Goal: Task Accomplishment & Management: Manage account settings

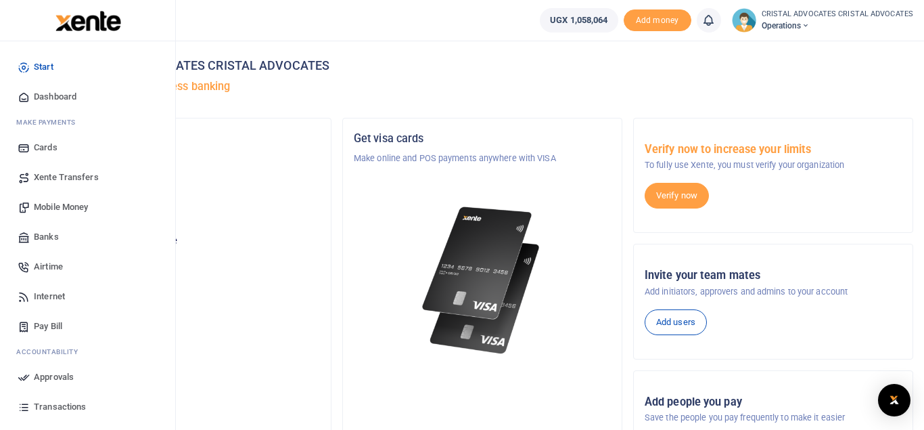
click at [70, 210] on span "Mobile Money" at bounding box center [61, 207] width 54 height 14
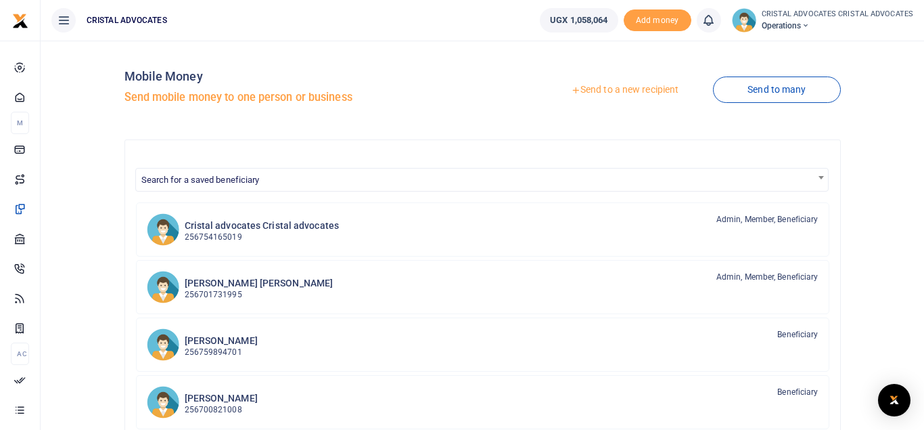
click at [632, 85] on link "Send to a new recipient" at bounding box center [624, 90] width 177 height 24
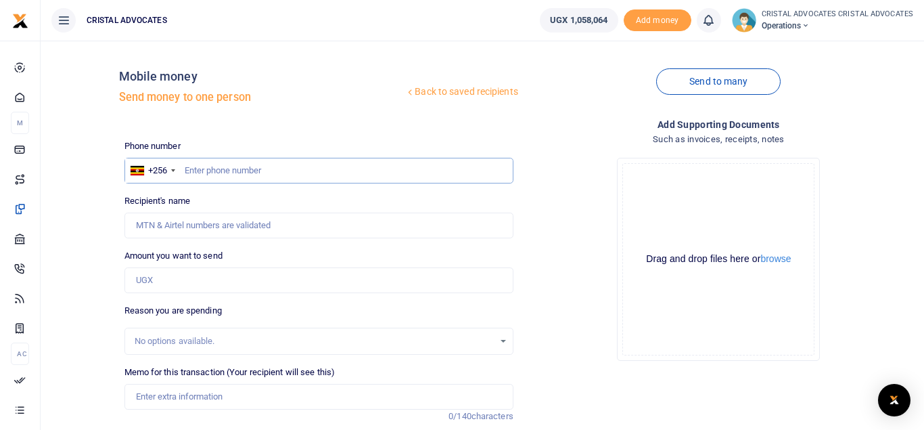
click at [254, 182] on input "text" at bounding box center [318, 171] width 389 height 26
type input "772364034"
type input "Sarah Nabukenya"
type input "772364034"
click at [168, 277] on input "Amount you want to send" at bounding box center [318, 280] width 389 height 26
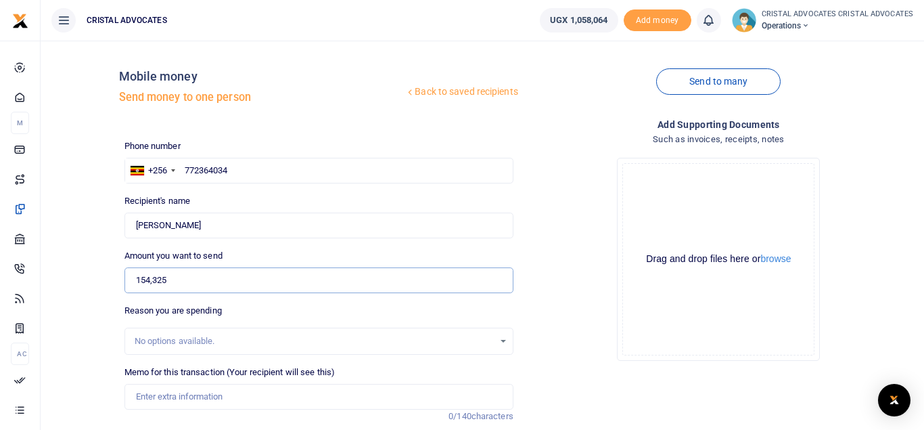
type input "154,325"
click at [237, 398] on input "Memo for this transaction (Your recipient will see this)" at bounding box center [318, 397] width 389 height 26
click at [334, 391] on input "BREAKFAST FROM 28 JULY TO 1 AUGUST 2025" at bounding box center [318, 397] width 389 height 26
drag, startPoint x: 261, startPoint y: 391, endPoint x: 258, endPoint y: 398, distance: 7.3
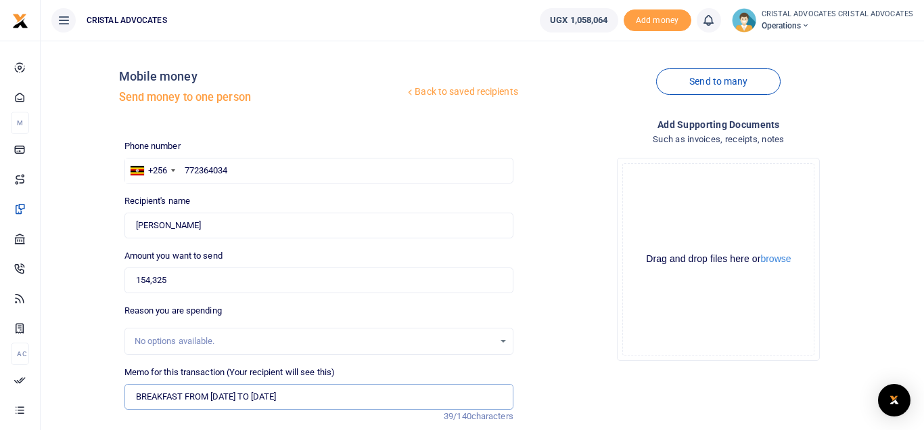
click at [258, 398] on input "BREAKFAST FROM 28 JULY TO 1 AUGUST 2025" at bounding box center [318, 397] width 389 height 26
drag, startPoint x: 244, startPoint y: 396, endPoint x: 224, endPoint y: 396, distance: 19.6
click at [224, 396] on input "BREAKFAST FROM 28 JULY TO 22 AUGUST 2025" at bounding box center [318, 397] width 389 height 26
click at [216, 393] on input "BREAKFAST FROM 28 AUGUST TO 22 AUGUST 2025" at bounding box center [318, 397] width 389 height 26
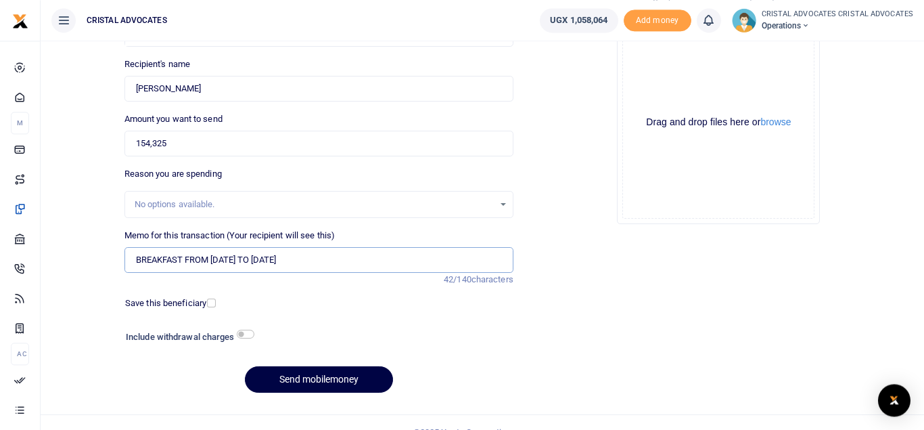
scroll to position [156, 0]
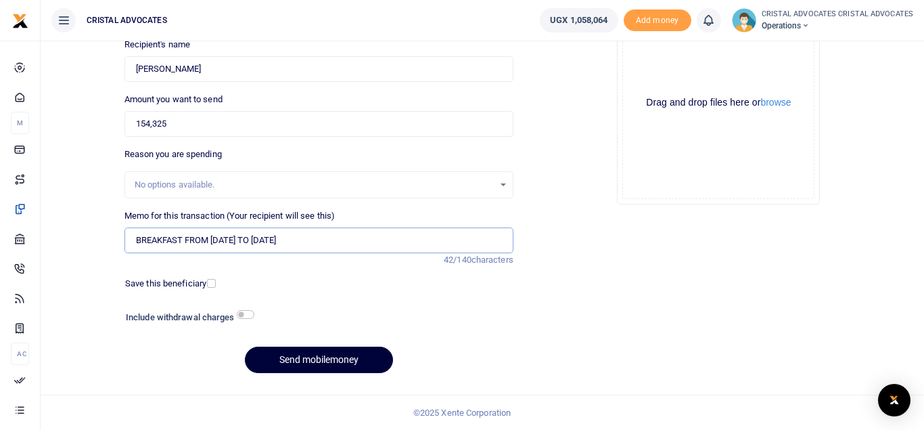
type input "BREAKFAST FROM 18 AUGUST TO 22 AUGUST 2025"
click at [344, 369] on button "Send mobilemoney" at bounding box center [319, 359] width 148 height 26
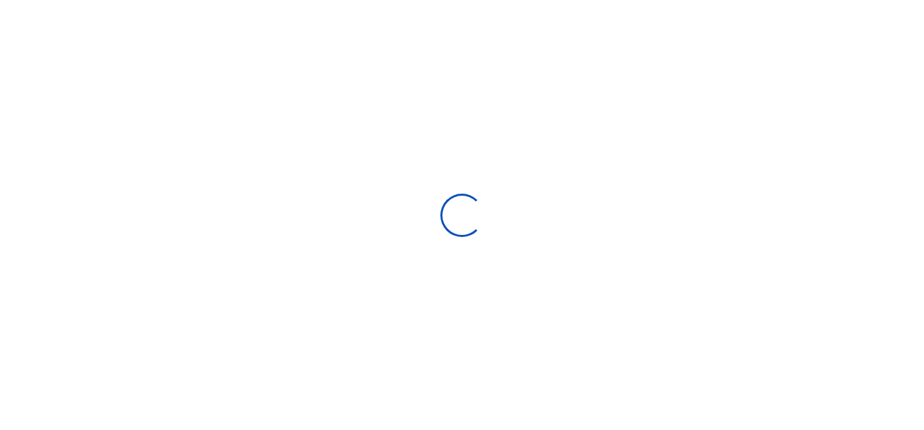
select select "Loading bundles"
select select
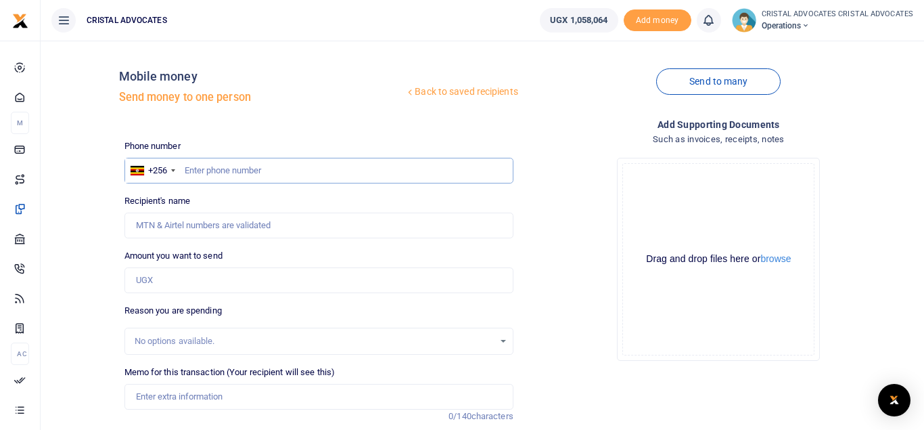
click at [248, 176] on input "text" at bounding box center [318, 171] width 389 height 26
type input "773767592"
type input "[PERSON_NAME]"
type input "773767592"
click at [213, 279] on input "Amount you want to send" at bounding box center [318, 280] width 389 height 26
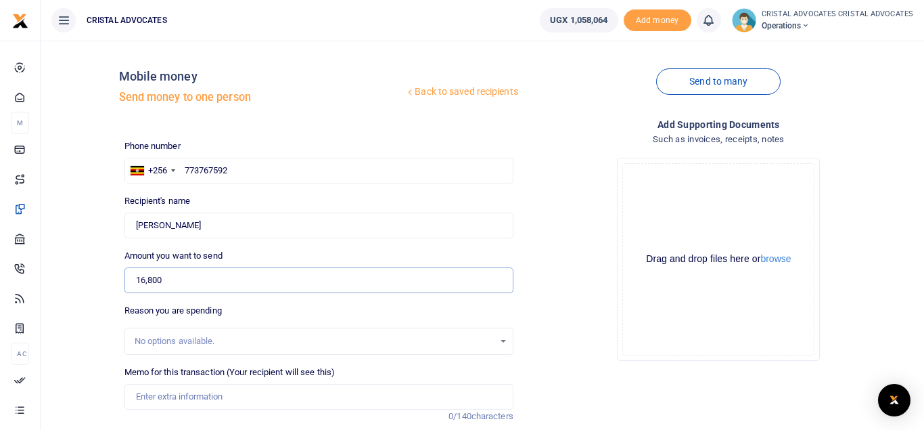
type input "16,800"
click at [212, 395] on input "Memo for this transaction (Your recipient will see this)" at bounding box center [318, 397] width 389 height 26
paste input "ourt filing fees, commissioning bank charges and withdrawal fees"
click at [190, 398] on input "ourt filing fees, commissioning bank charges and withdrawal fees" at bounding box center [318, 397] width 389 height 26
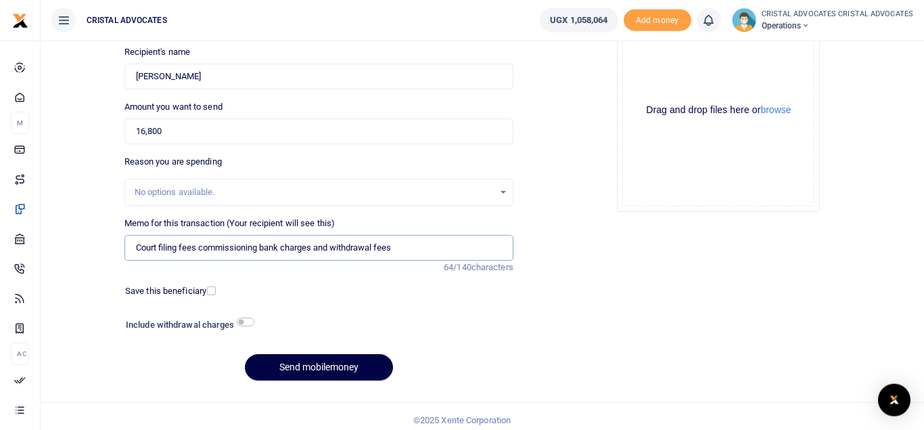
scroll to position [156, 0]
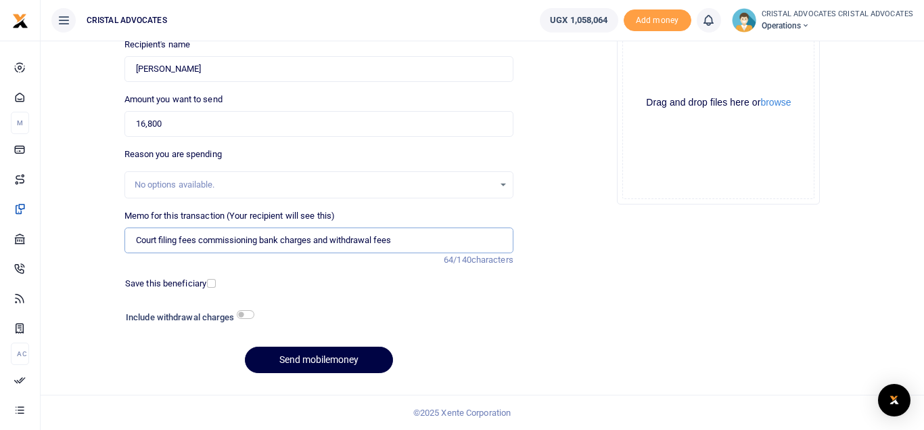
type input "Court filing fees commissioning bank charges and withdrawal fees"
click at [357, 343] on div "Phone number +256 Uganda +256 773767592 Phone is required. Recipient's name Fou…" at bounding box center [319, 183] width 400 height 401
click at [354, 355] on button "Send mobilemoney" at bounding box center [319, 359] width 148 height 26
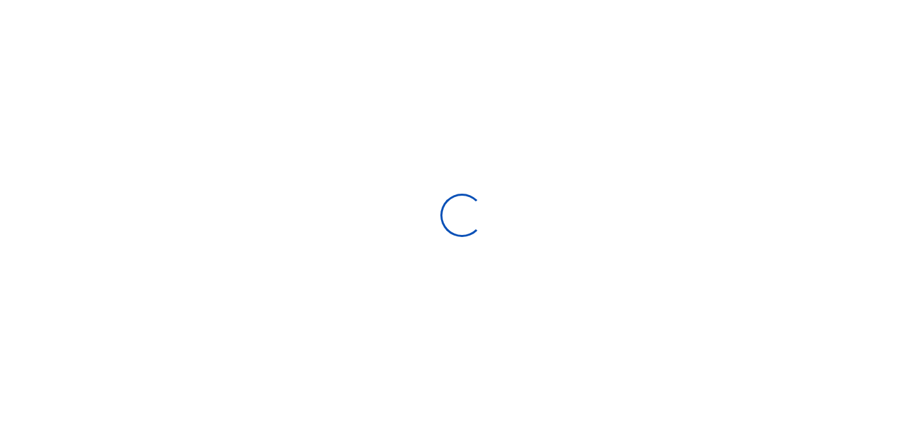
select select "Loading bundles"
select select
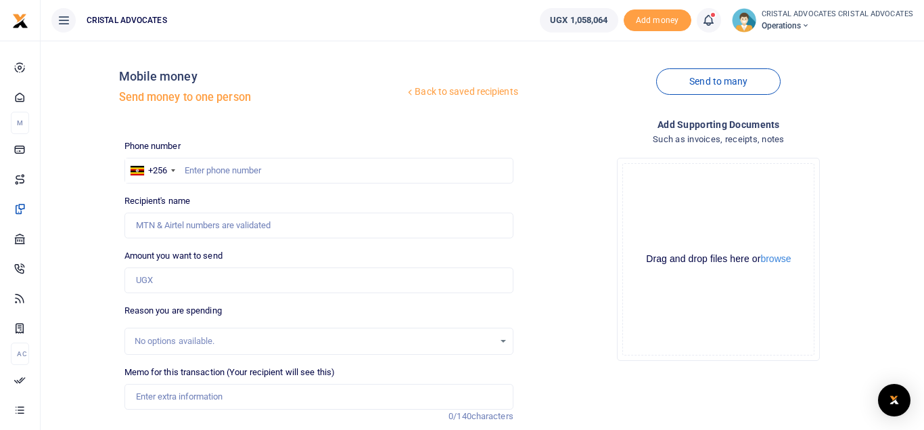
click at [712, 20] on icon at bounding box center [708, 20] width 14 height 15
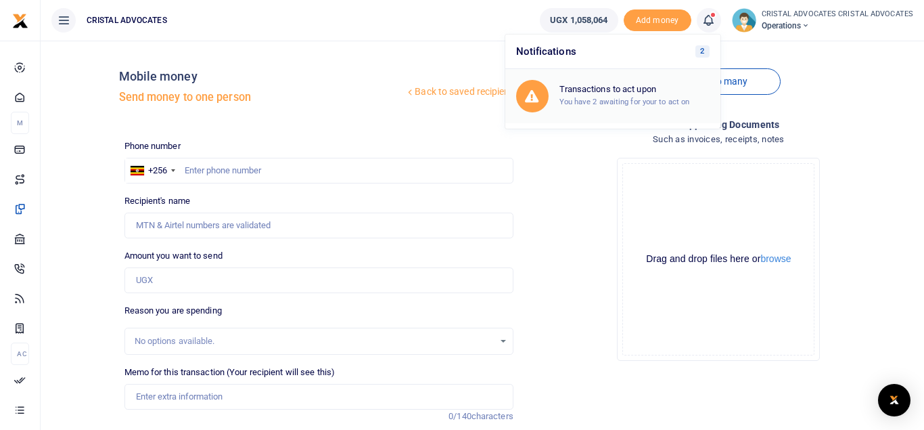
click at [590, 108] on div "Transactions to act upon You have 2 awaiting for your to act on" at bounding box center [612, 96] width 193 height 32
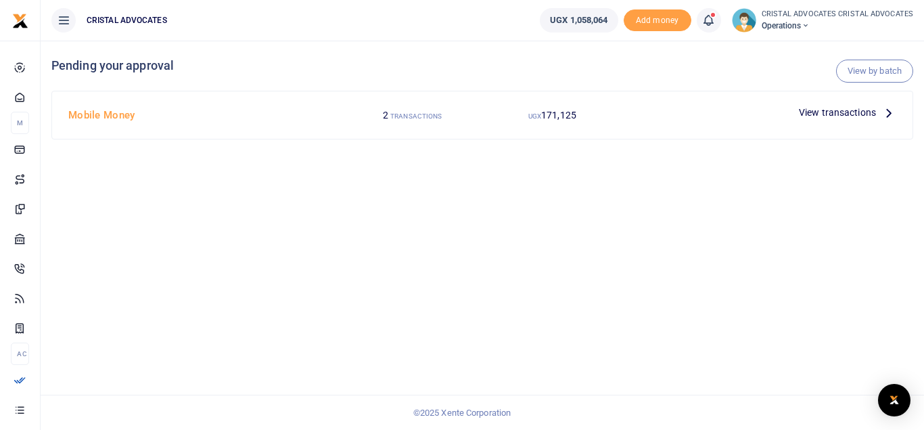
click at [847, 120] on span "View transactions" at bounding box center [837, 112] width 77 height 15
click at [880, 112] on p "View transactions" at bounding box center [847, 112] width 97 height 15
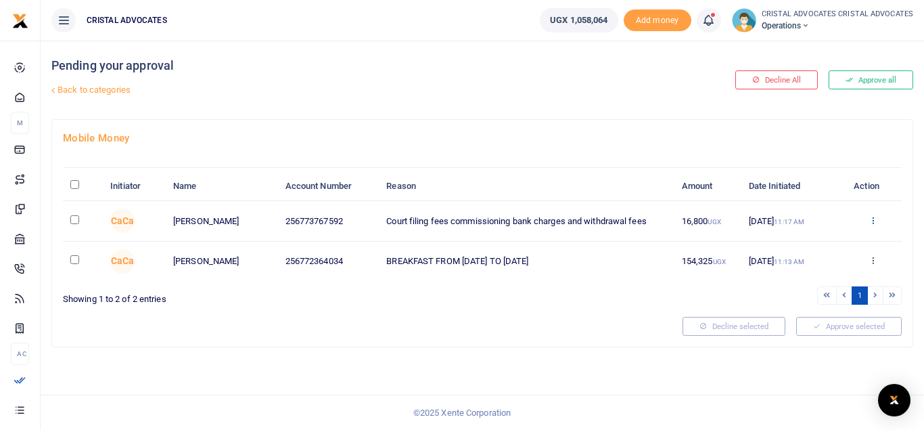
click at [870, 222] on icon at bounding box center [873, 219] width 9 height 9
click at [882, 82] on button "Approve all" at bounding box center [871, 79] width 85 height 19
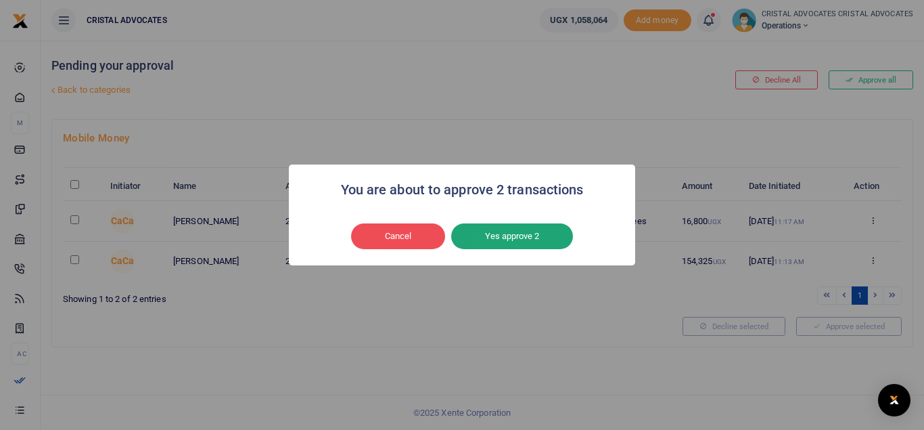
click at [536, 237] on button "Yes approve 2" at bounding box center [512, 236] width 122 height 26
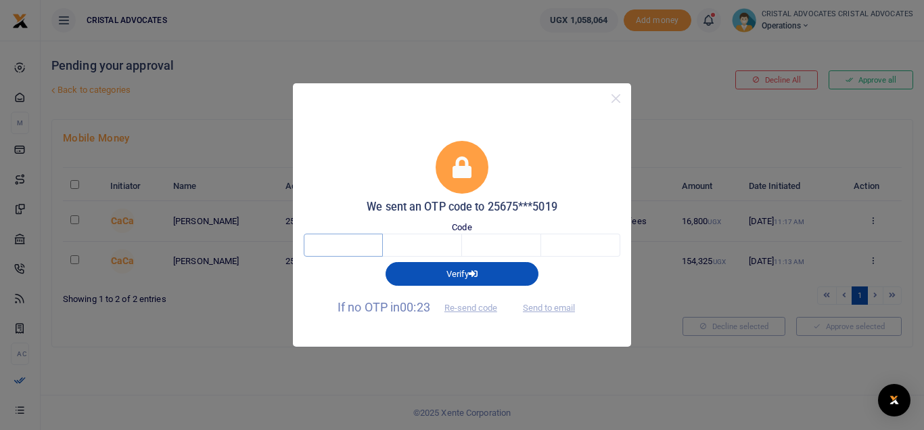
click at [331, 248] on input "text" at bounding box center [343, 244] width 79 height 23
type input "6"
type input "0"
type input "3"
